Goal: Transaction & Acquisition: Purchase product/service

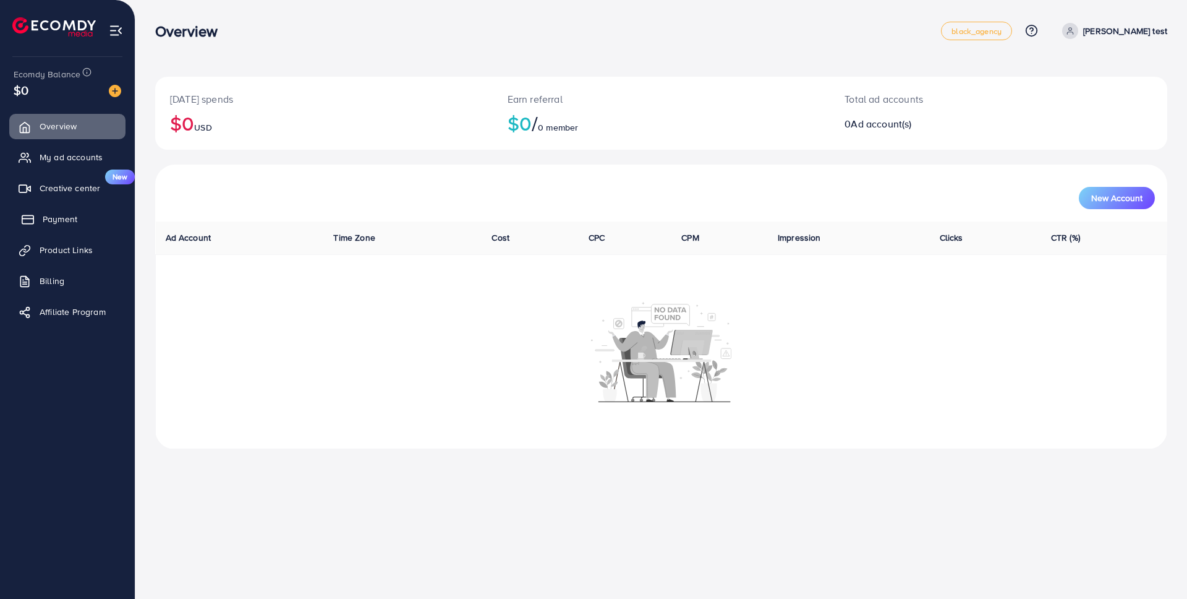
click at [58, 218] on span "Payment" at bounding box center [60, 219] width 35 height 12
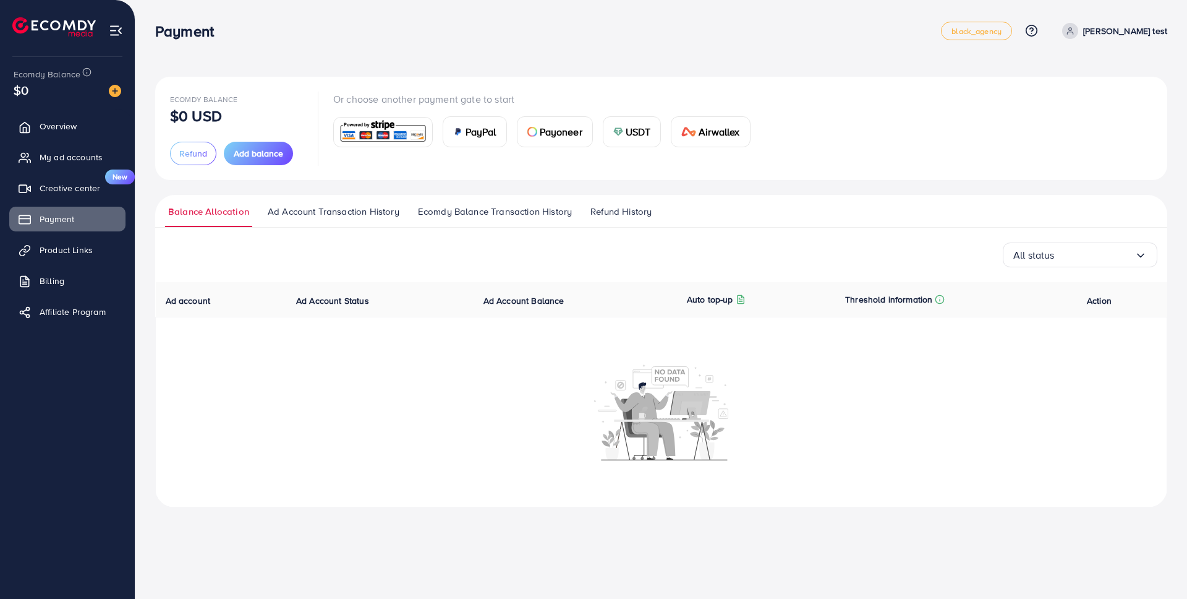
click at [635, 135] on span "USDT" at bounding box center [638, 131] width 25 height 15
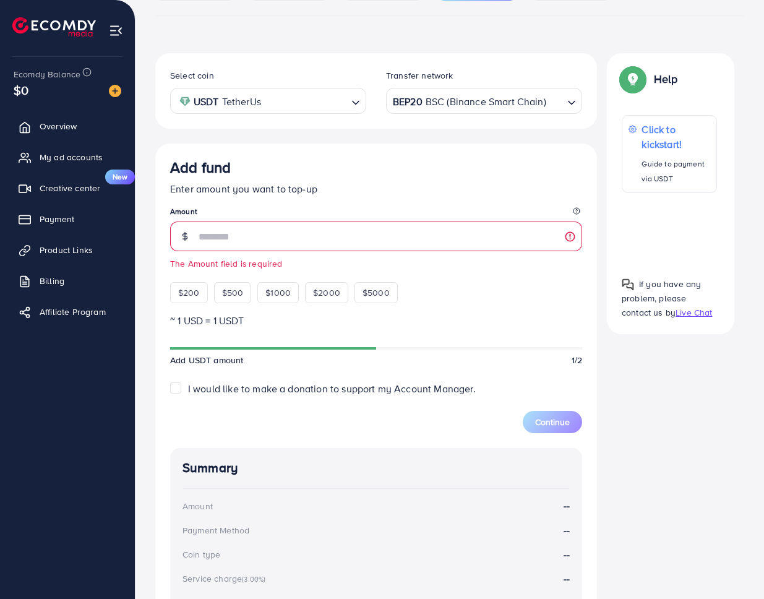
scroll to position [196, 0]
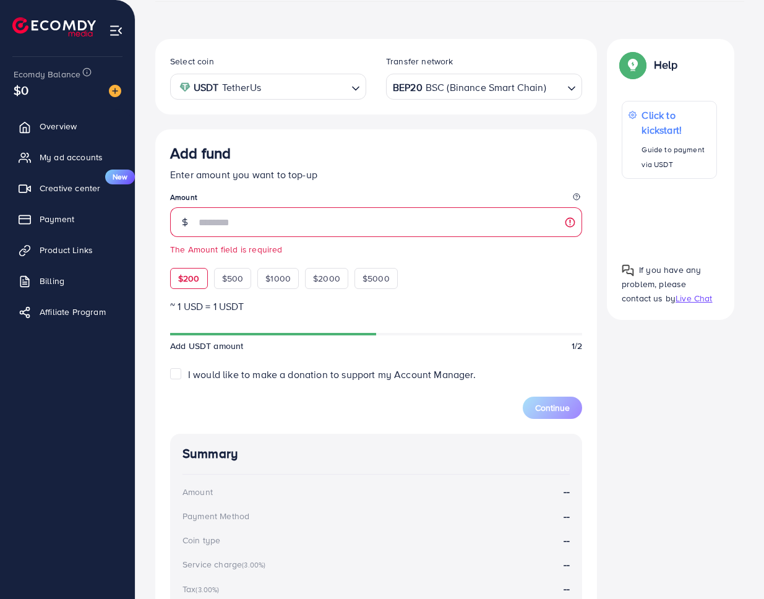
click at [189, 280] on span "$200" at bounding box center [189, 278] width 22 height 12
type input "***"
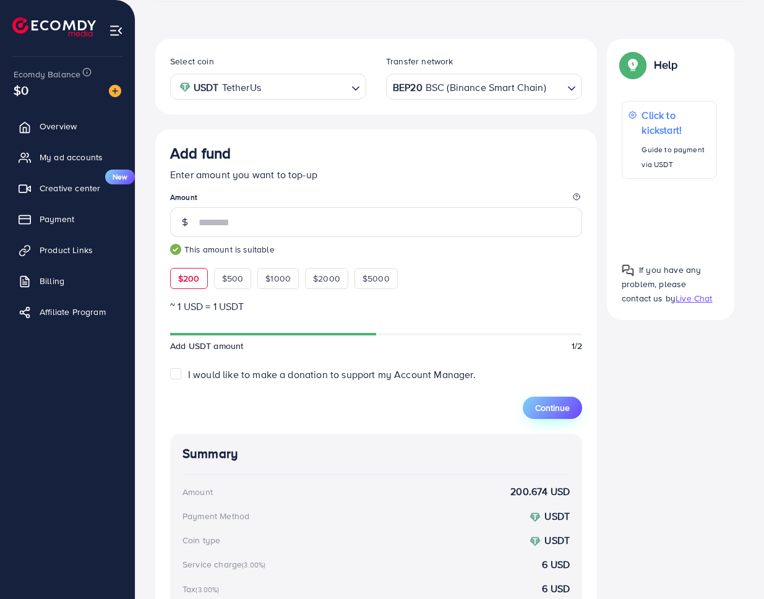
click at [563, 409] on span "Continue" at bounding box center [552, 407] width 35 height 12
